Goal: Find specific page/section

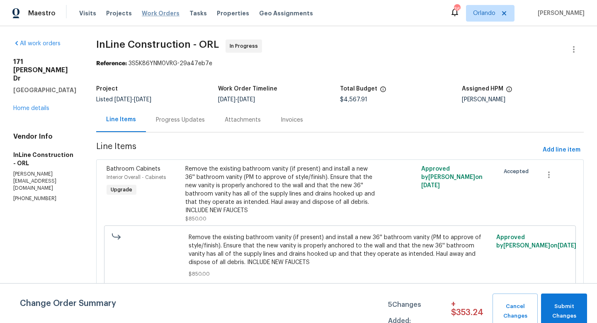
click at [159, 12] on span "Work Orders" at bounding box center [161, 13] width 38 height 8
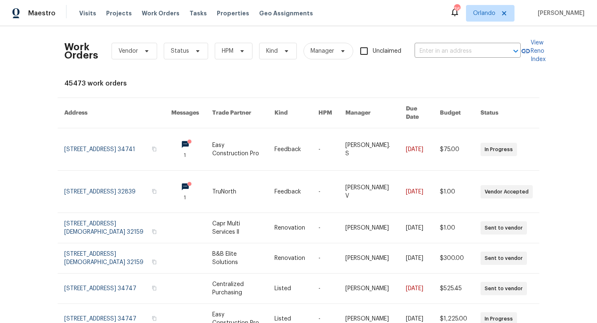
click at [443, 60] on div "Work Orders Vendor Status HPM Kind Manager Unclaimed ​" at bounding box center [292, 51] width 457 height 37
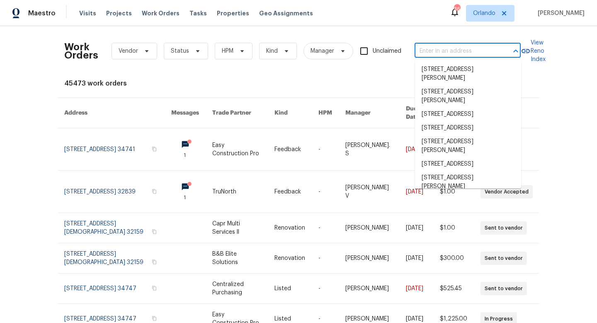
click at [448, 54] on input "text" at bounding box center [456, 51] width 83 height 13
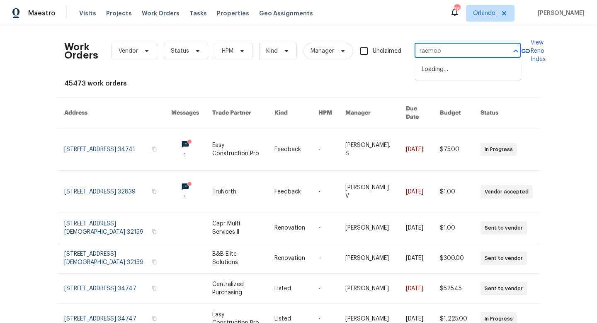
type input "raemoor"
click at [448, 73] on li "[STREET_ADDRESS]" at bounding box center [468, 70] width 106 height 14
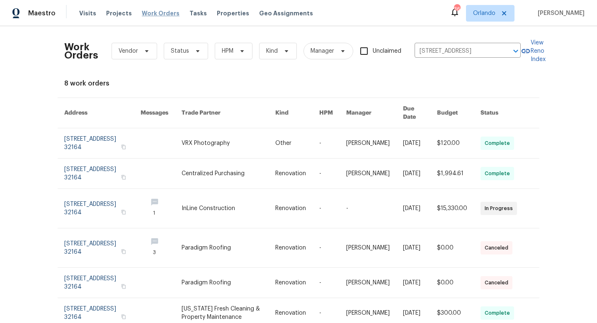
click at [161, 12] on span "Work Orders" at bounding box center [161, 13] width 38 height 8
click at [164, 12] on span "Work Orders" at bounding box center [161, 13] width 38 height 8
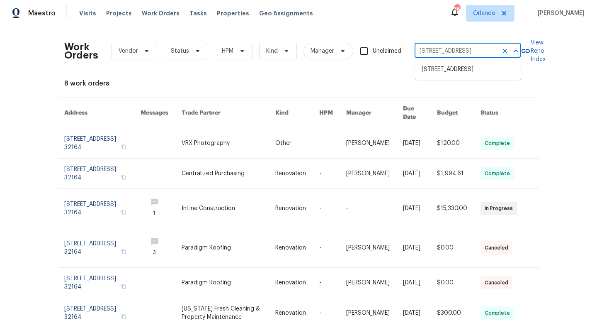
click at [457, 51] on input "[STREET_ADDRESS]" at bounding box center [456, 51] width 83 height 13
type input "156 heron"
click at [451, 73] on li "[STREET_ADDRESS]" at bounding box center [468, 70] width 106 height 14
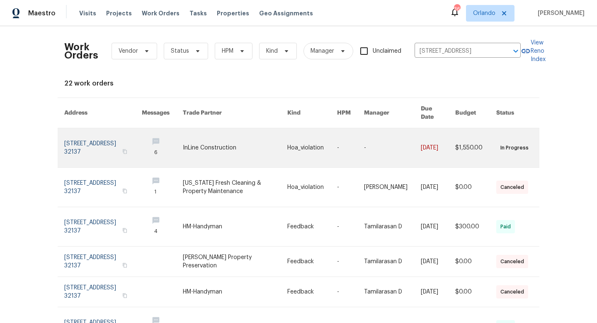
click at [220, 148] on link at bounding box center [235, 147] width 104 height 39
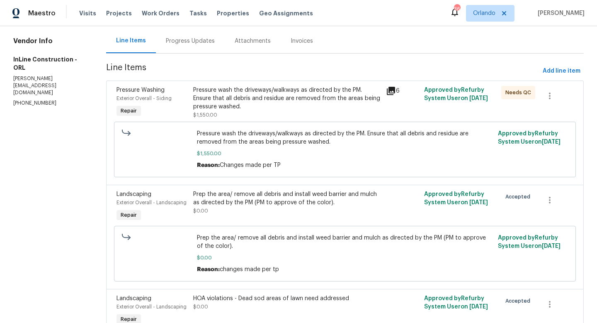
scroll to position [73, 0]
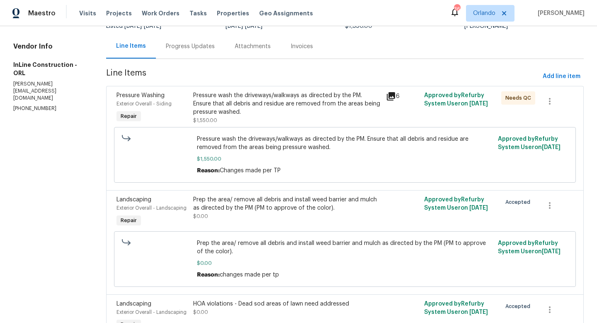
click at [191, 46] on div "Progress Updates" at bounding box center [190, 46] width 49 height 8
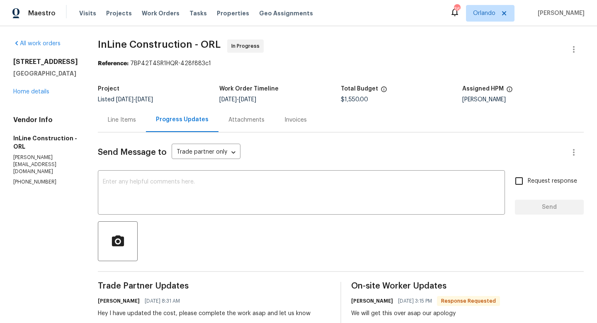
click at [123, 117] on div "Line Items" at bounding box center [122, 120] width 28 height 8
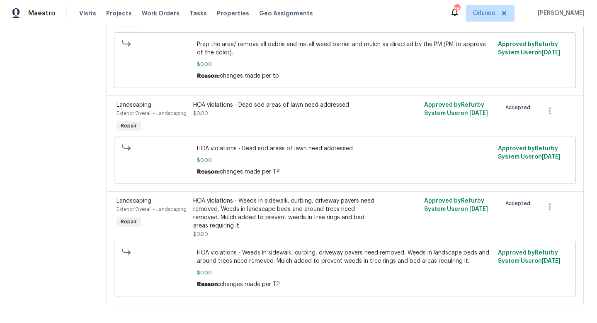
scroll to position [278, 0]
